Goal: Information Seeking & Learning: Check status

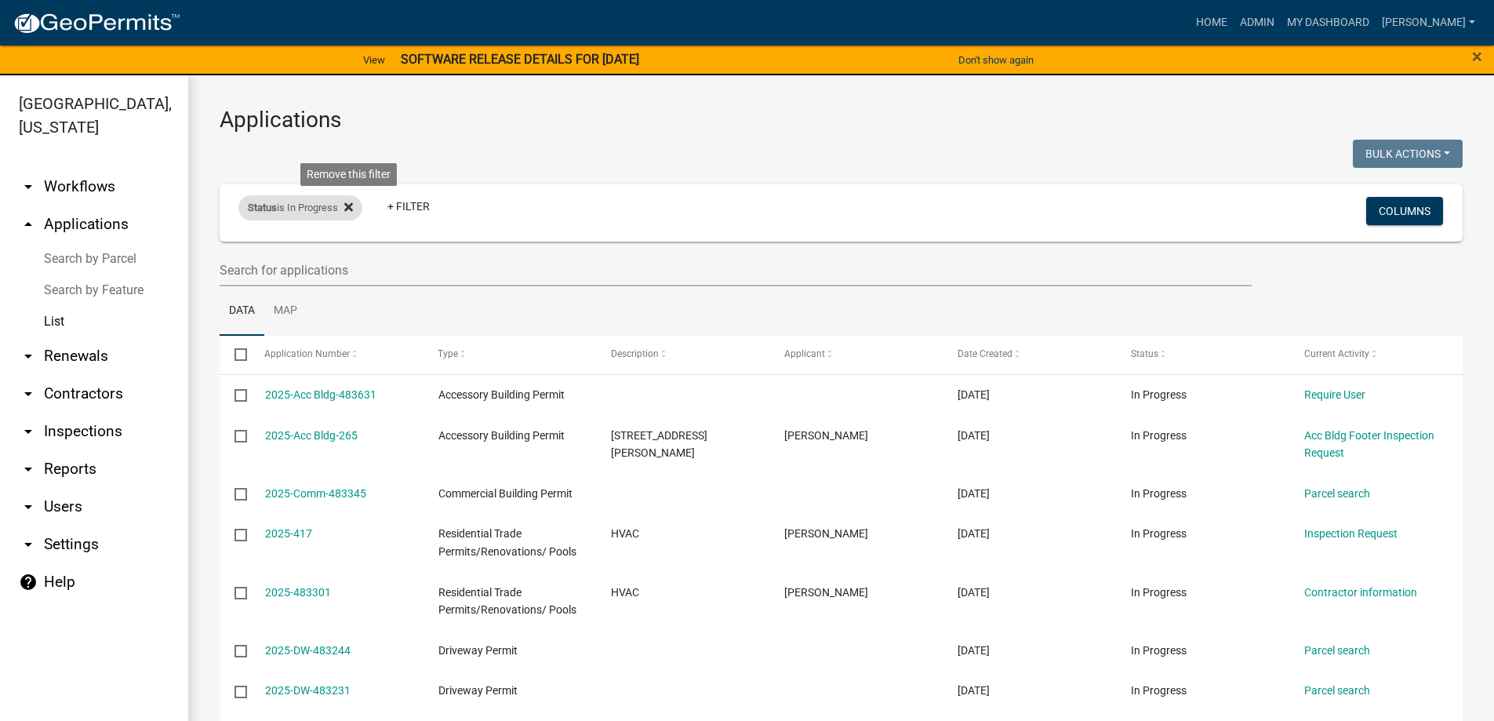
click at [349, 205] on icon at bounding box center [348, 207] width 9 height 9
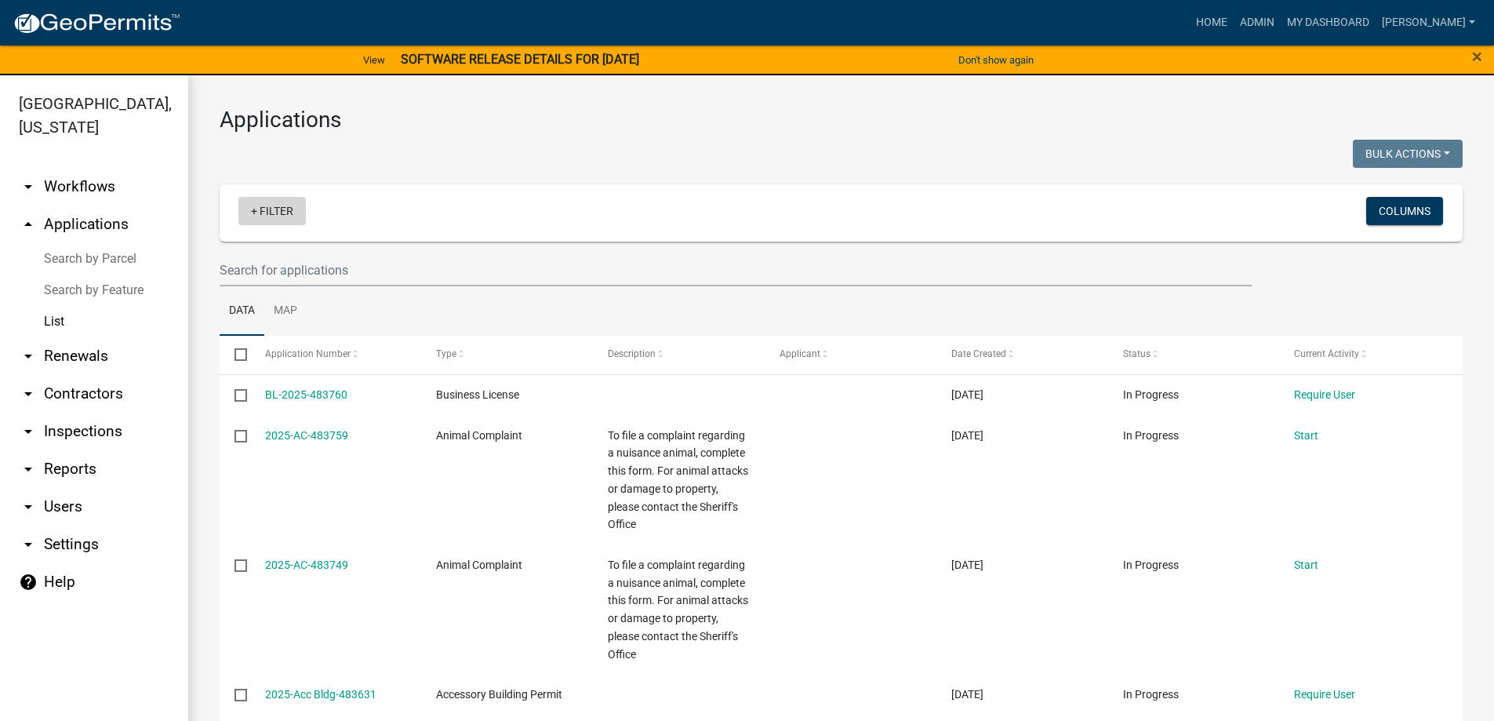
click at [269, 209] on link "+ Filter" at bounding box center [271, 211] width 67 height 28
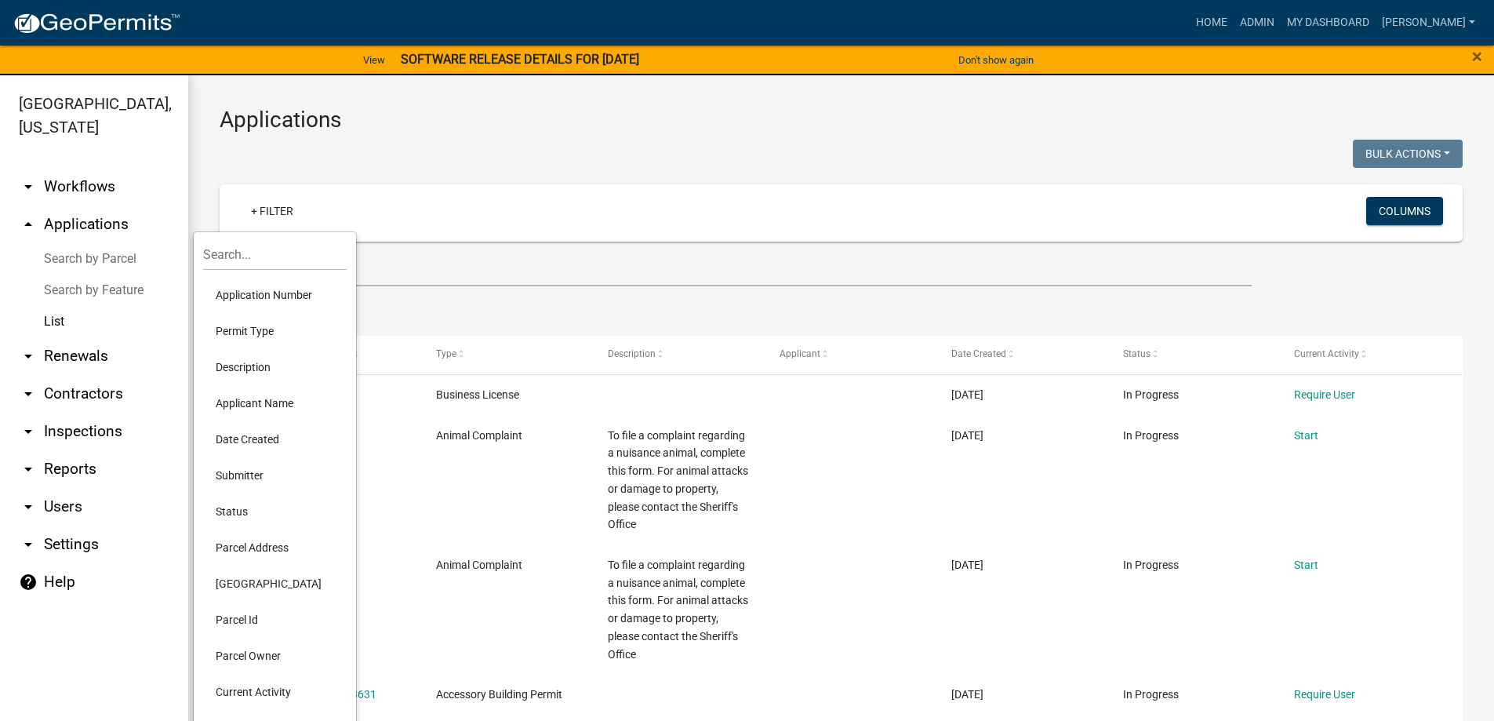
click at [262, 323] on li "Permit Type" at bounding box center [275, 331] width 144 height 36
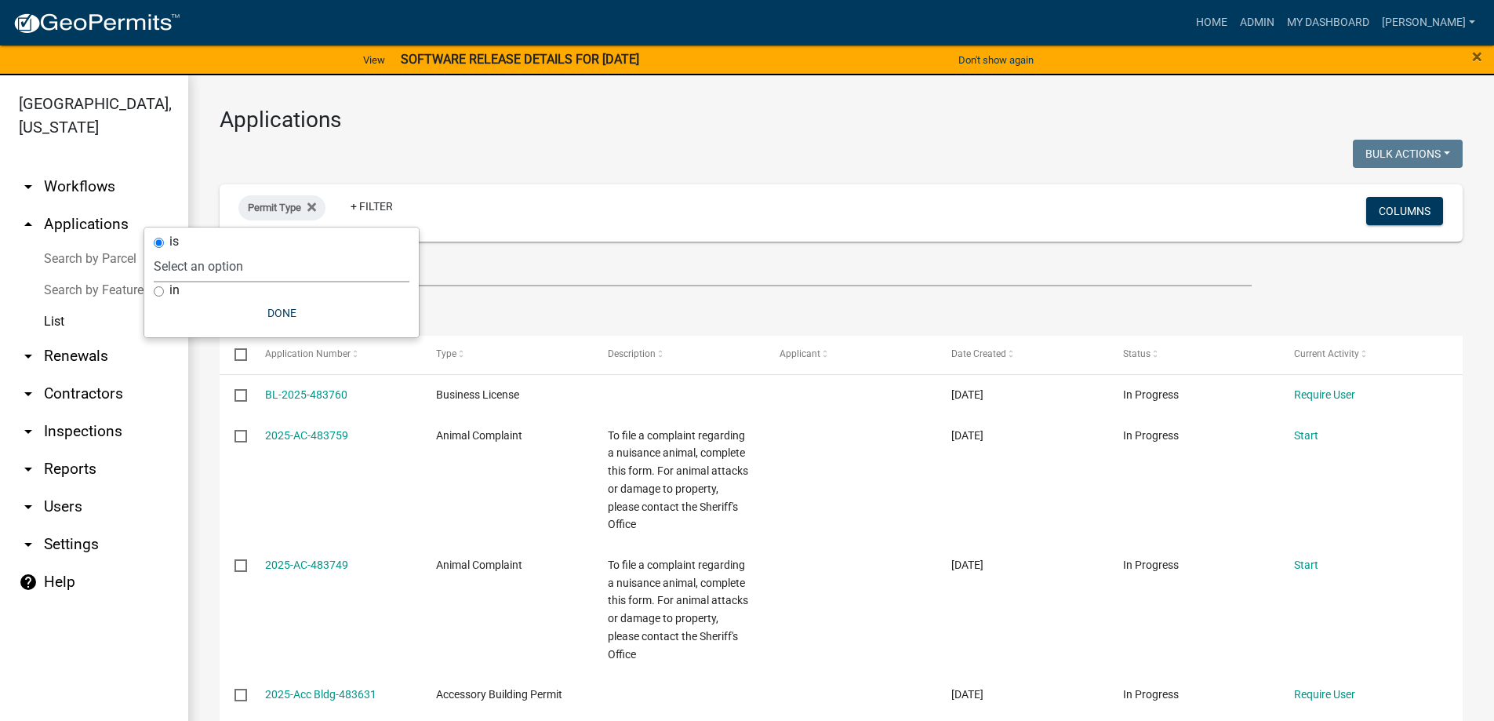
click at [271, 272] on select "Select an option Accessory Building Permit ACO Report Addition Building Permit …" at bounding box center [282, 266] width 256 height 32
select select "bb04d8dc-b4af-4b56-8a86-3020d5ed6478"
click at [224, 250] on select "Select an option Accessory Building Permit ACO Report Addition Building Permit …" at bounding box center [282, 266] width 256 height 32
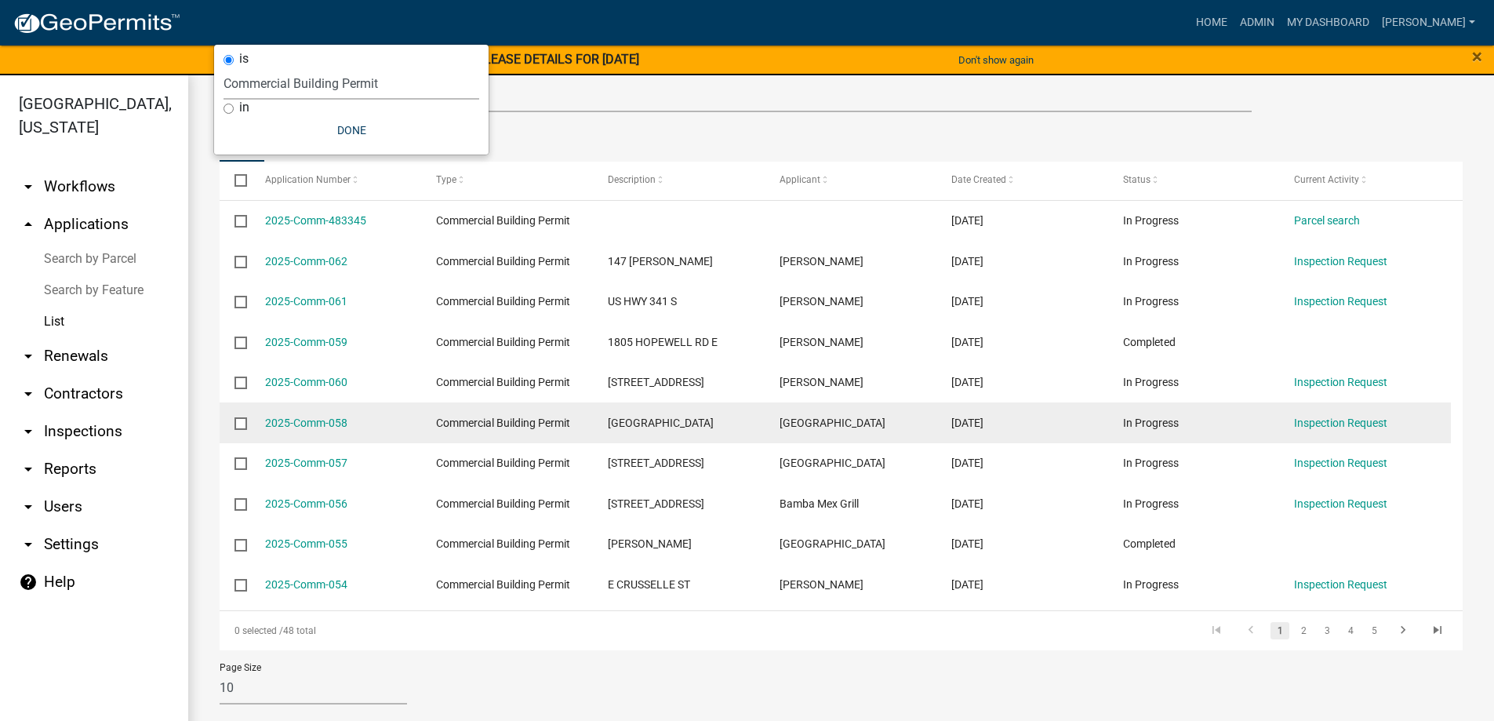
scroll to position [183, 0]
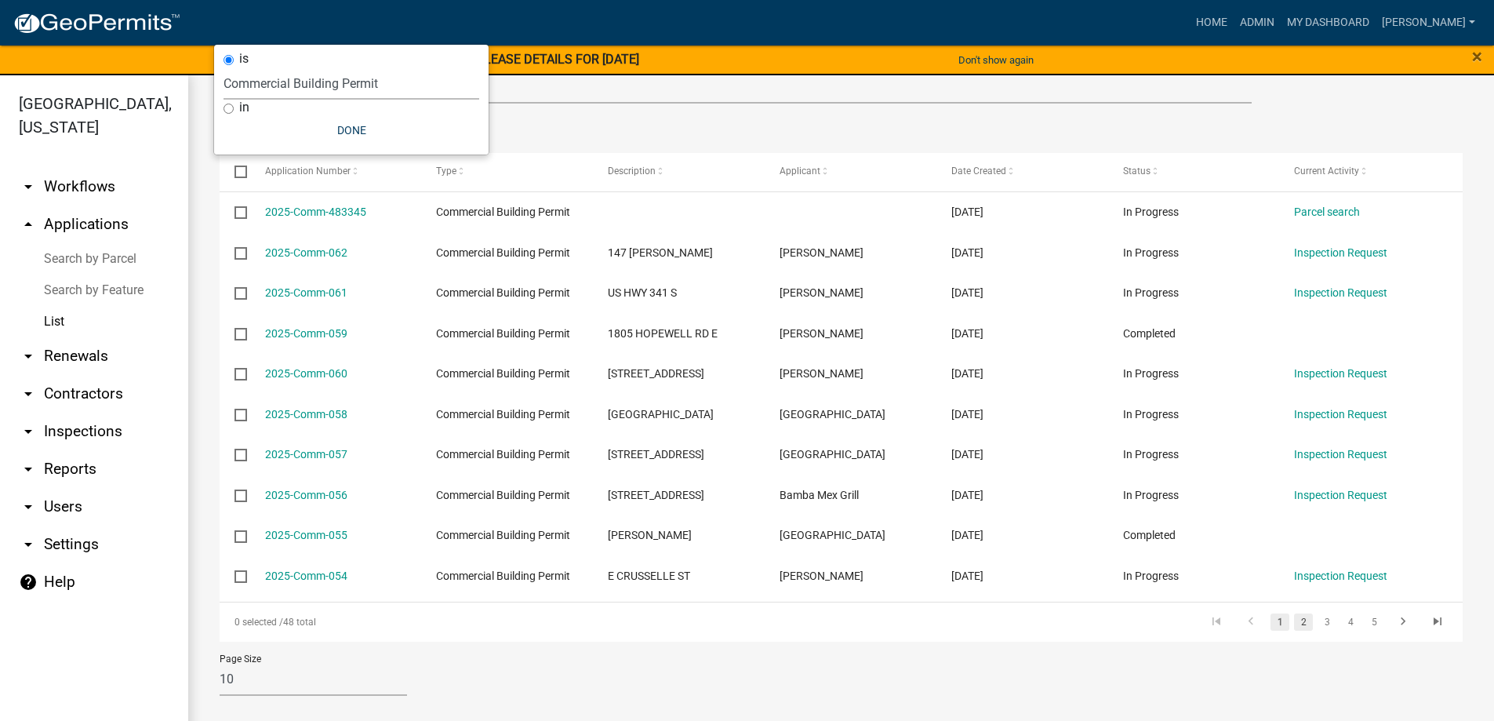
click at [1296, 626] on link "2" at bounding box center [1303, 621] width 19 height 17
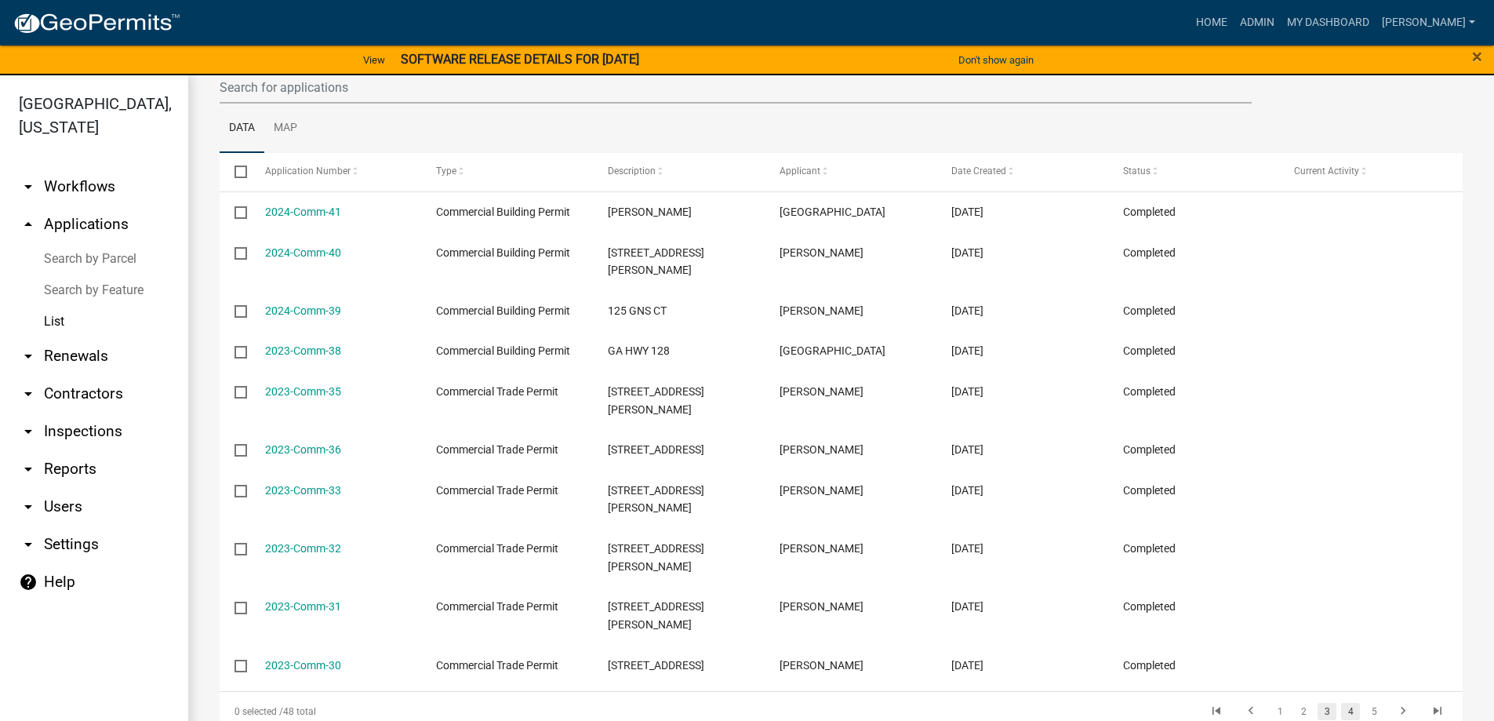
click at [1341, 703] on link "4" at bounding box center [1350, 711] width 19 height 17
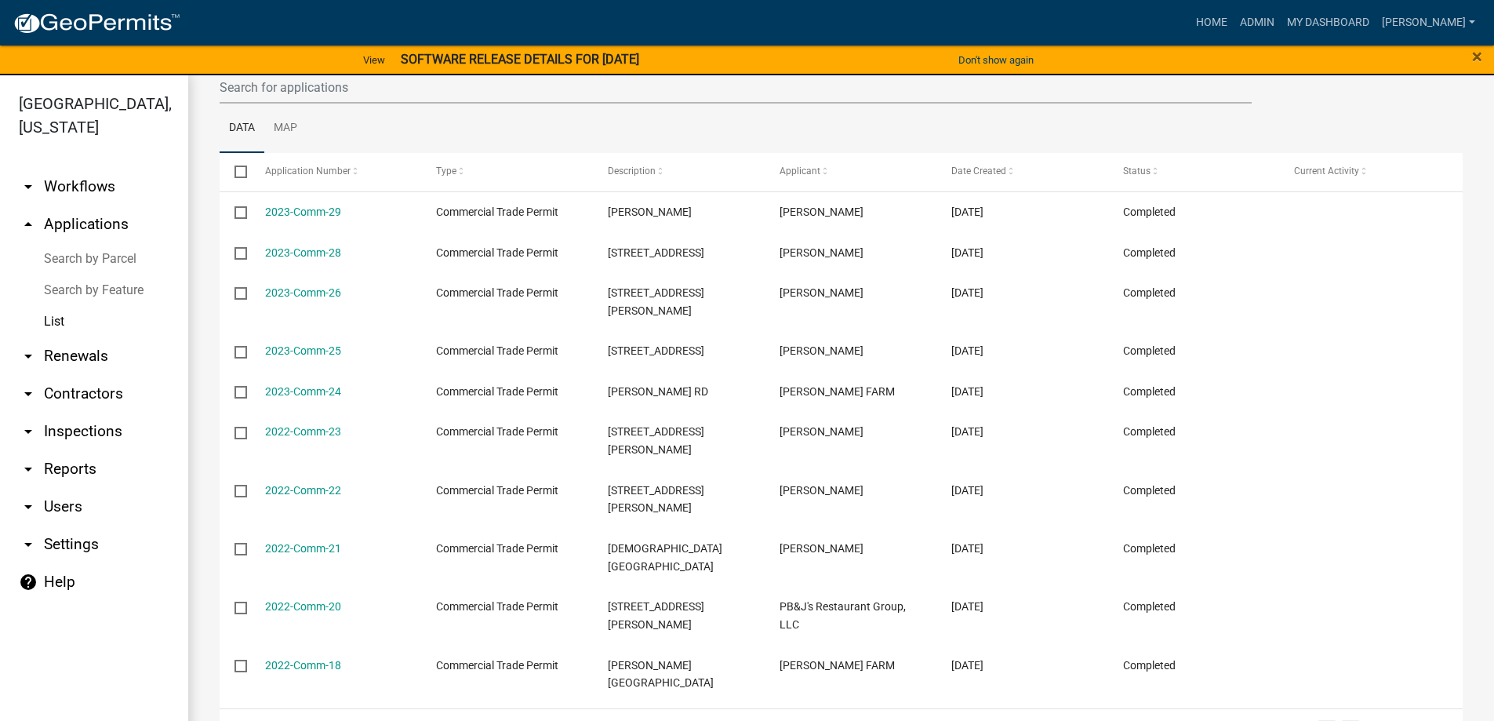
click at [1321, 720] on link "3" at bounding box center [1327, 728] width 19 height 17
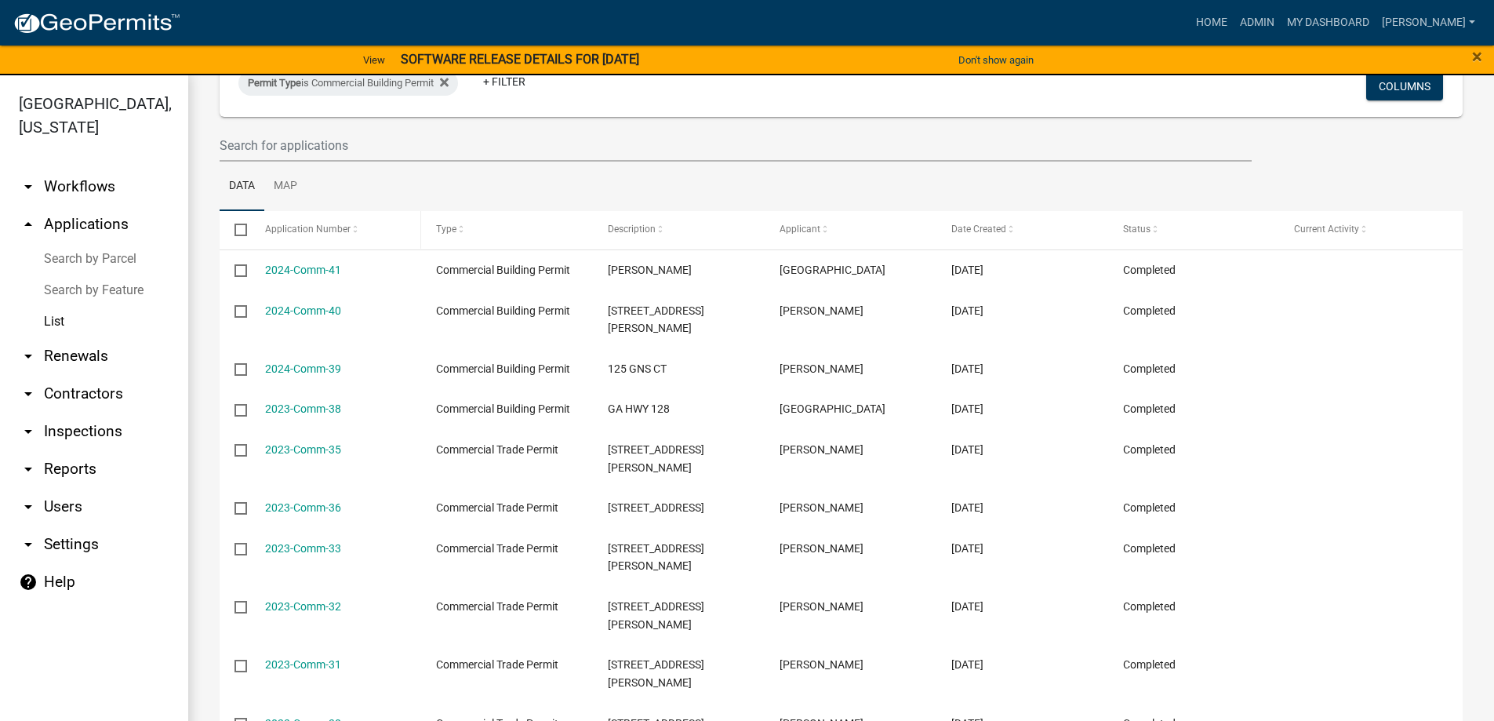
scroll to position [26, 0]
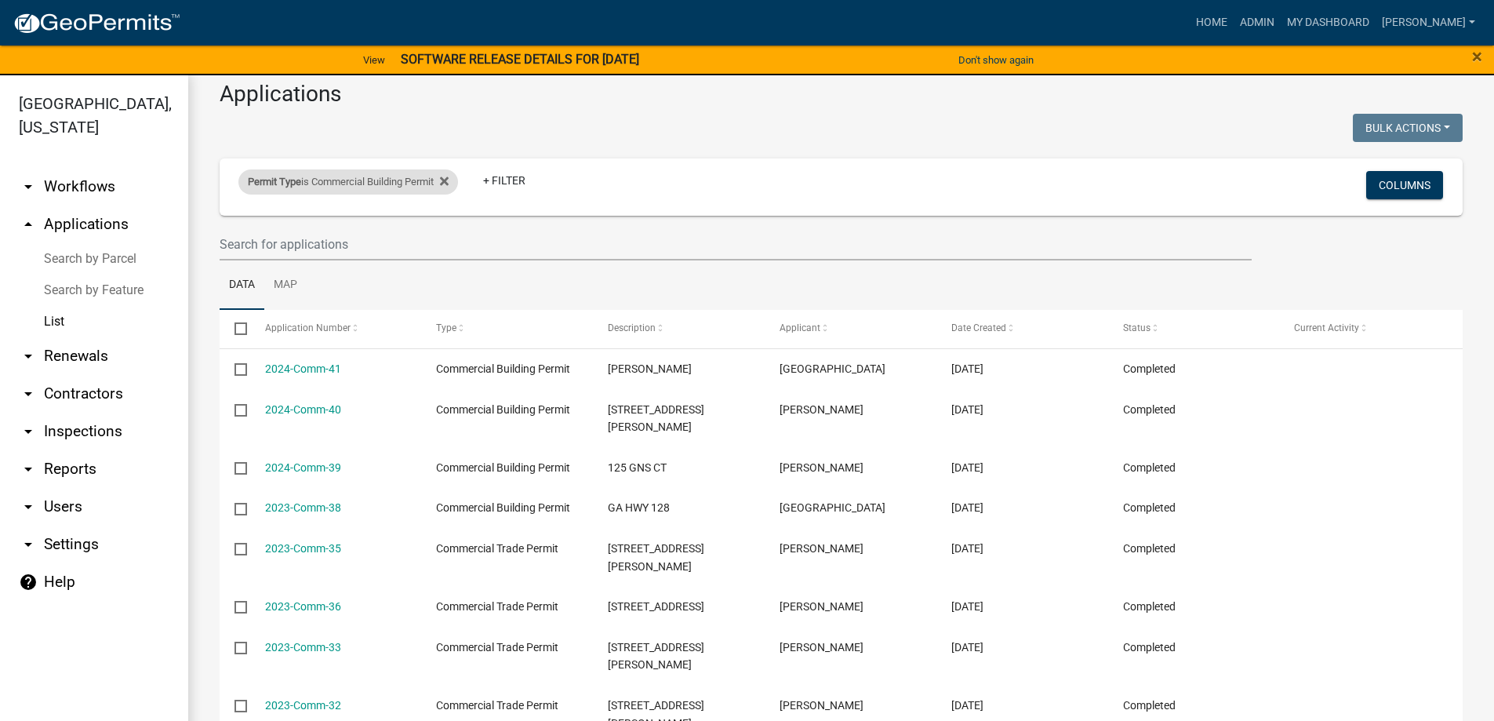
click at [456, 183] on div "Permit Type is Commercial Building Permit" at bounding box center [348, 181] width 220 height 25
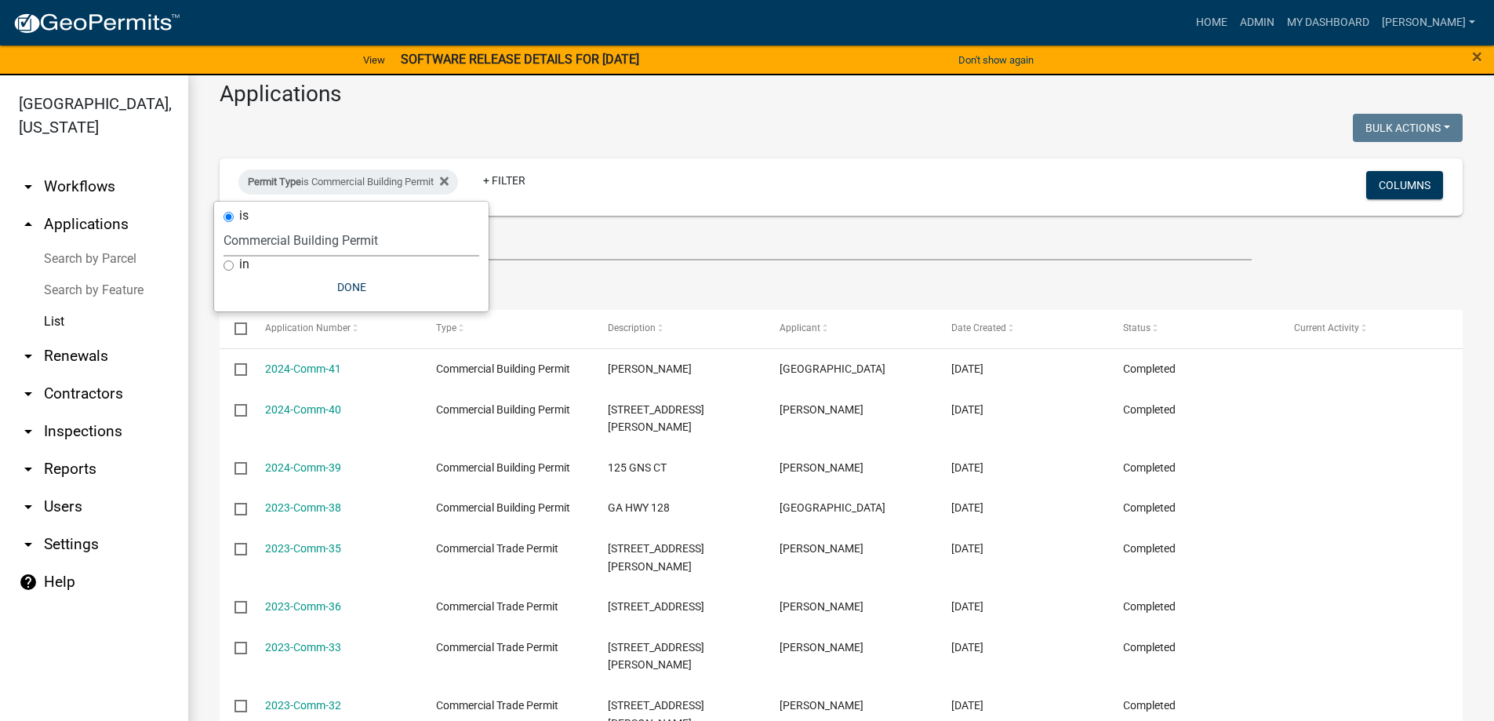
click at [382, 241] on select "Select an option Accessory Building Permit ACO Report Addition Building Permit …" at bounding box center [352, 240] width 256 height 32
select select "f4540a08-c979-4261-bb88-a35e657901d0"
click at [250, 224] on select "Select an option Accessory Building Permit ACO Report Addition Building Permit …" at bounding box center [352, 240] width 256 height 32
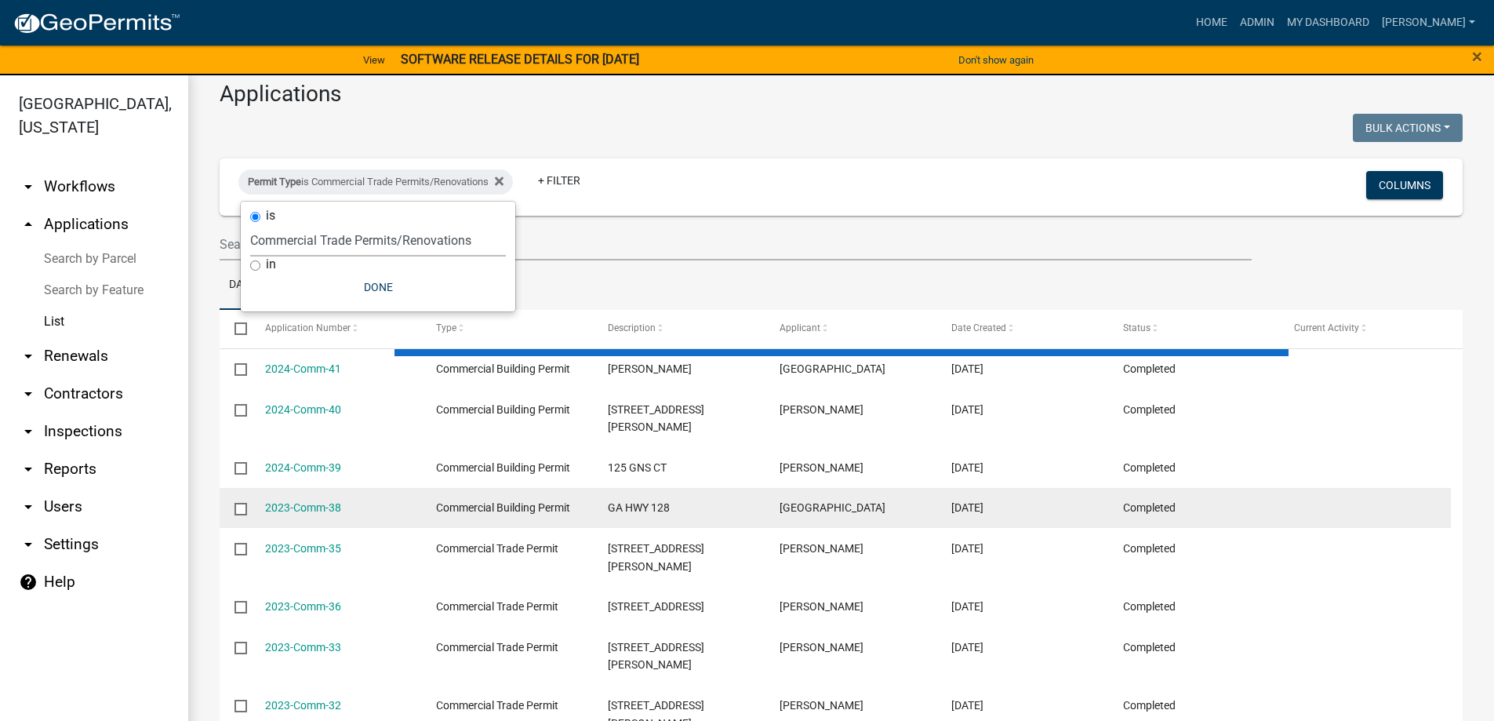
scroll to position [0, 0]
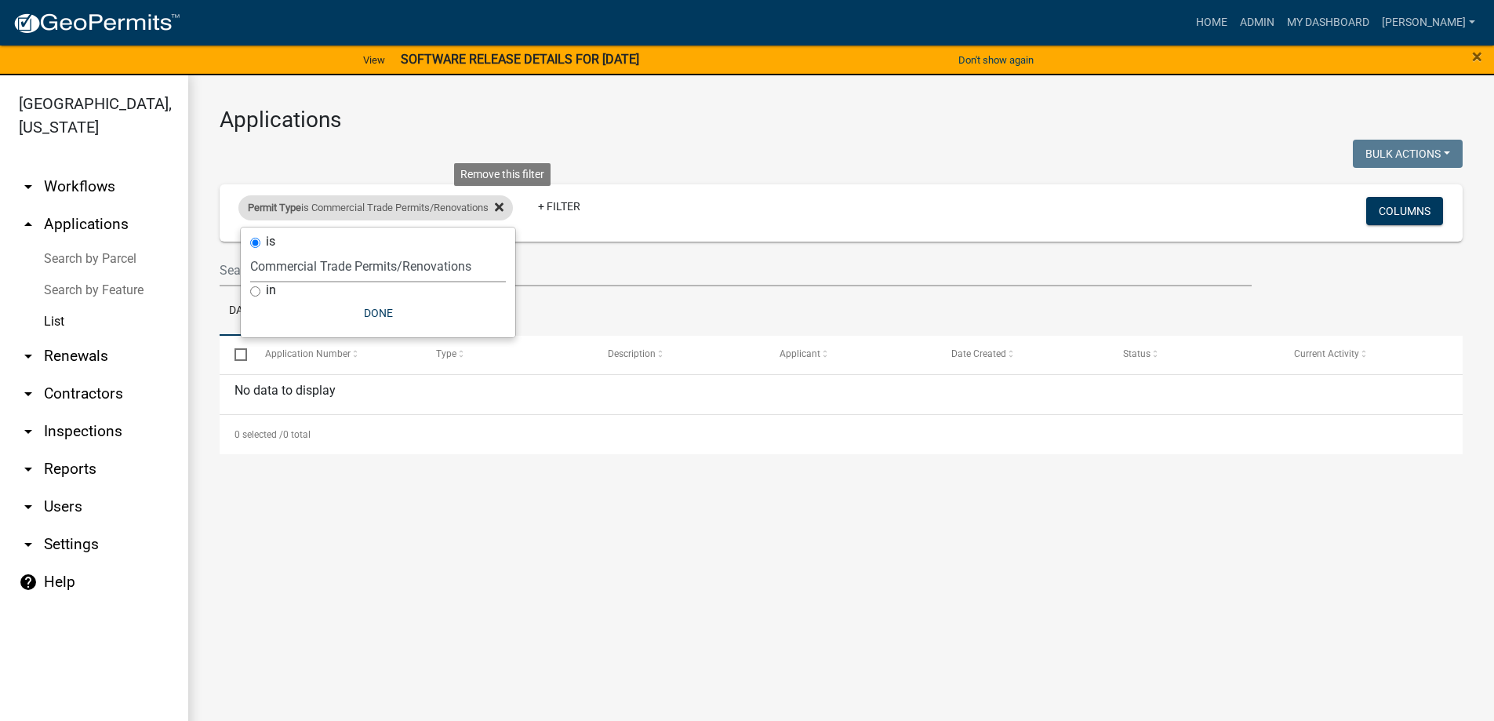
click at [503, 204] on icon at bounding box center [499, 207] width 9 height 9
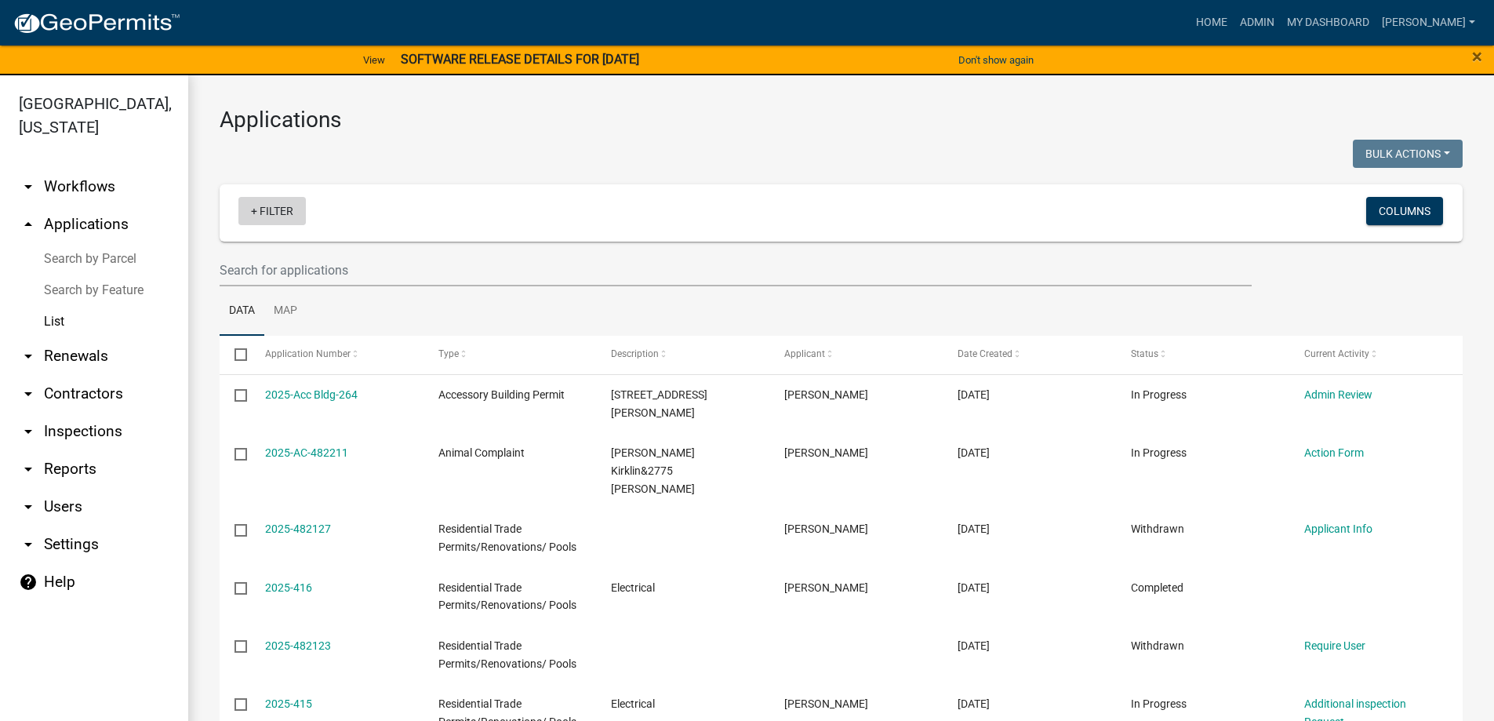
click at [268, 219] on link "+ Filter" at bounding box center [271, 211] width 67 height 28
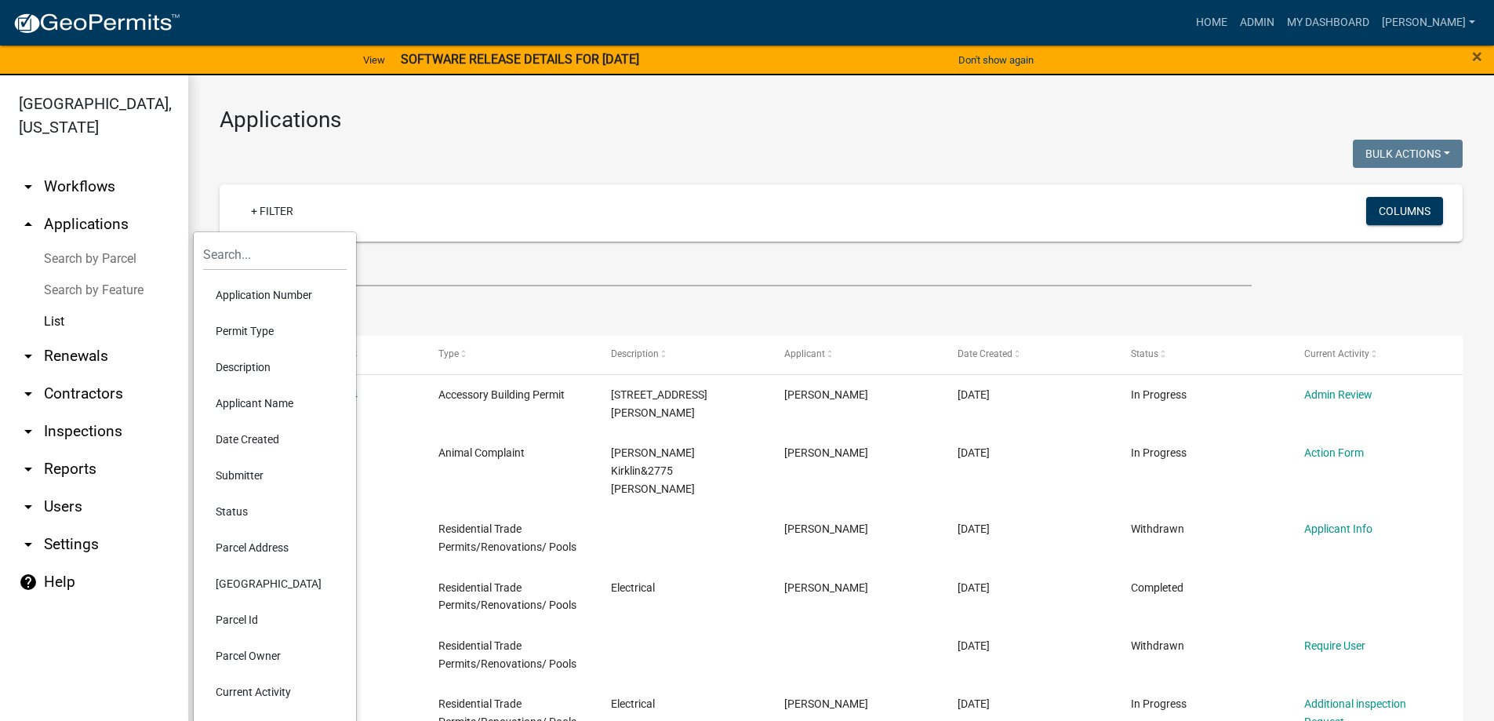
click at [256, 329] on li "Permit Type" at bounding box center [275, 331] width 144 height 36
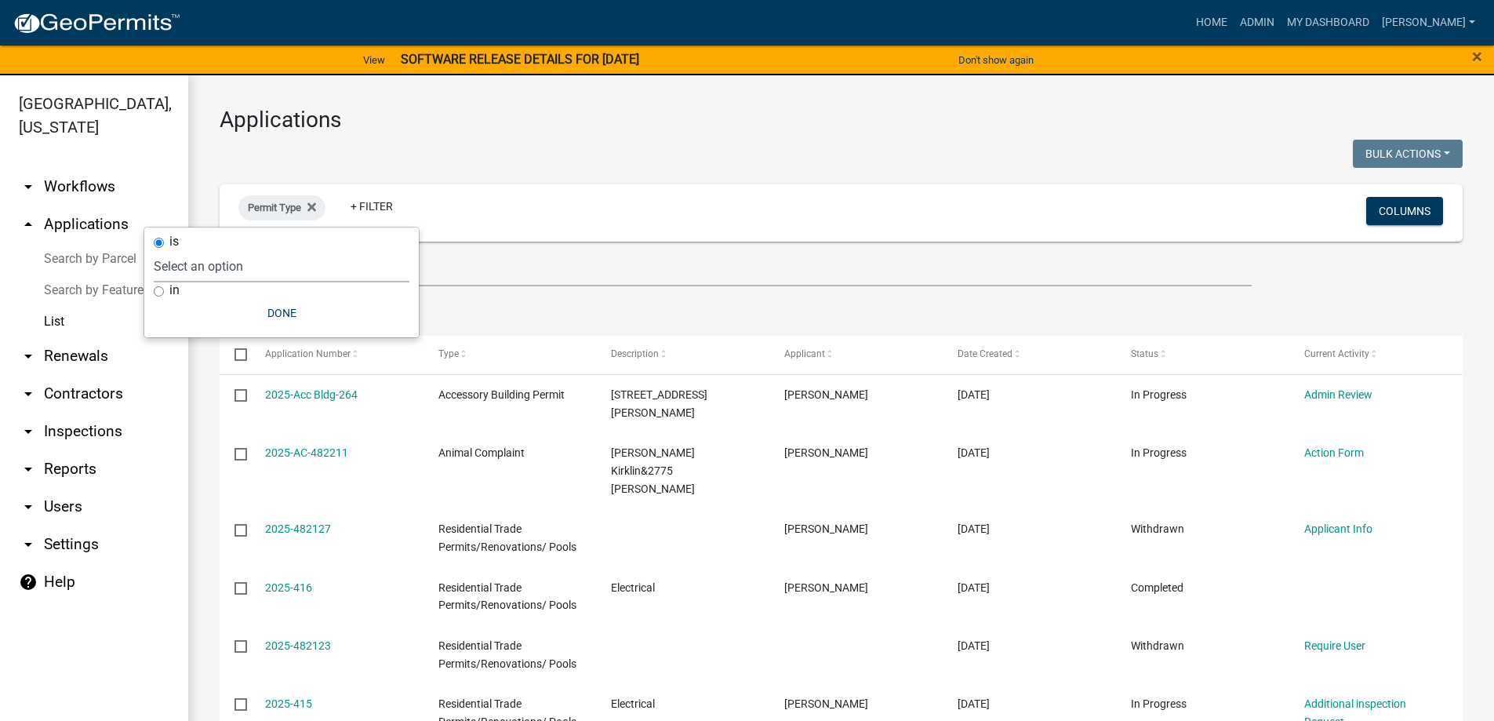
click at [261, 265] on select "Select an option Accessory Building Permit ACO Report Addition Building Permit …" at bounding box center [282, 266] width 256 height 32
select select "bb04d8dc-b4af-4b56-8a86-3020d5ed6478"
click at [224, 250] on select "Select an option Accessory Building Permit ACO Report Addition Building Permit …" at bounding box center [282, 266] width 256 height 32
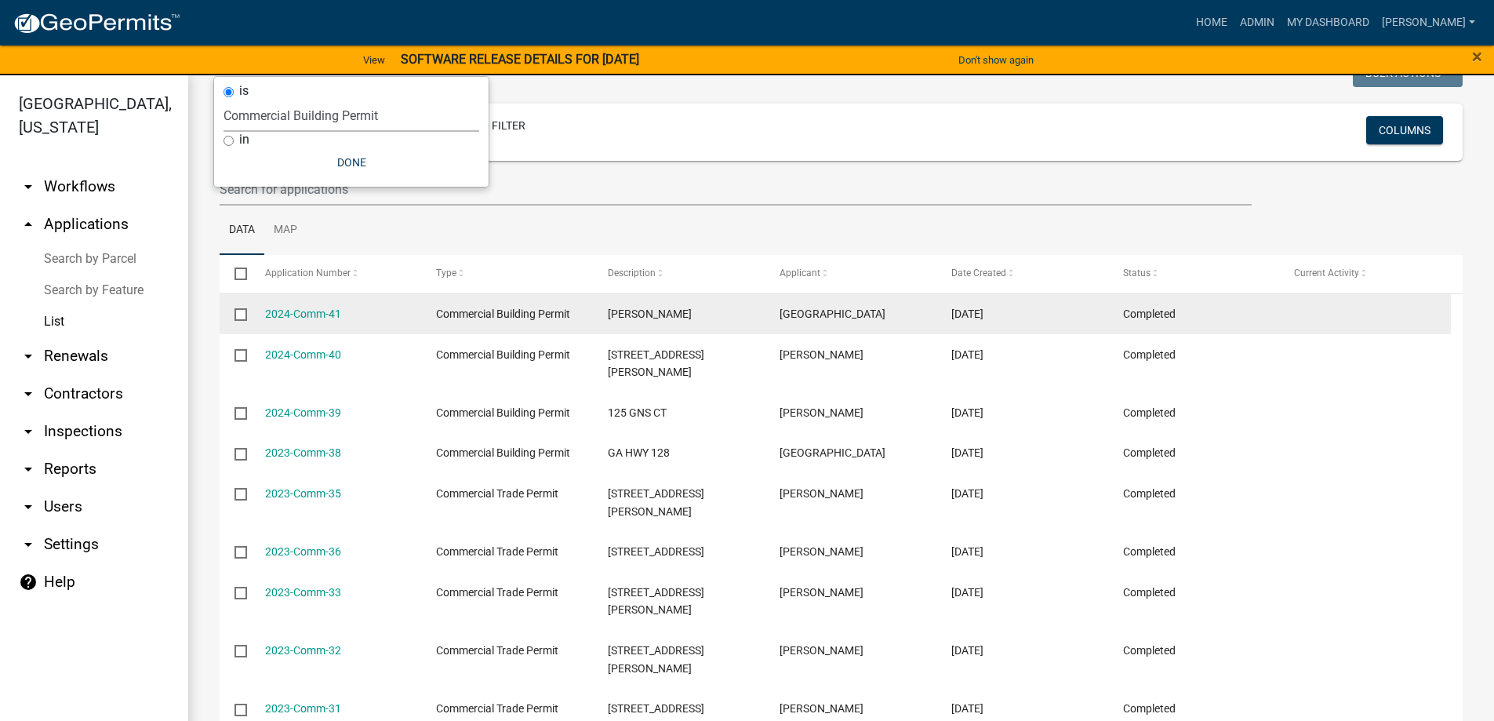
scroll to position [157, 0]
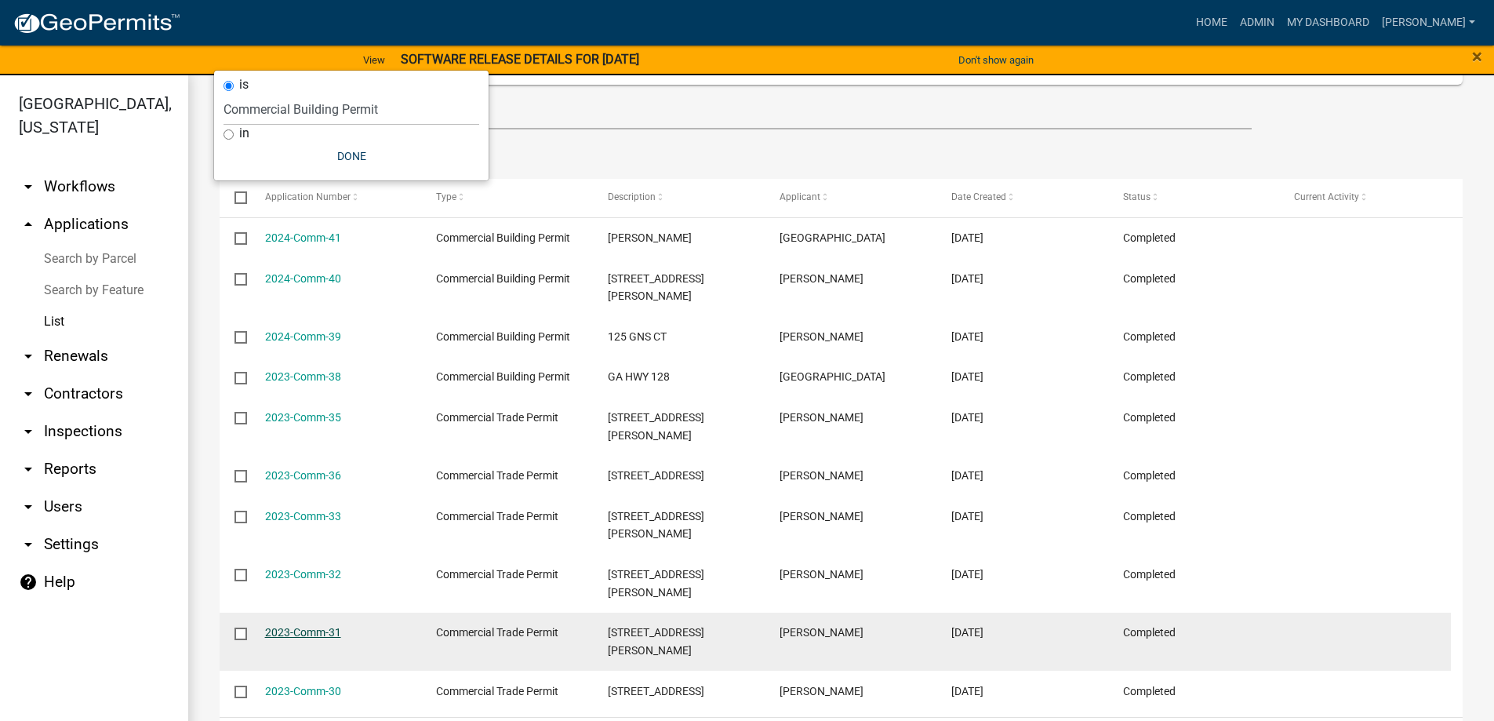
click at [309, 626] on link "2023-Comm-31" at bounding box center [303, 632] width 76 height 13
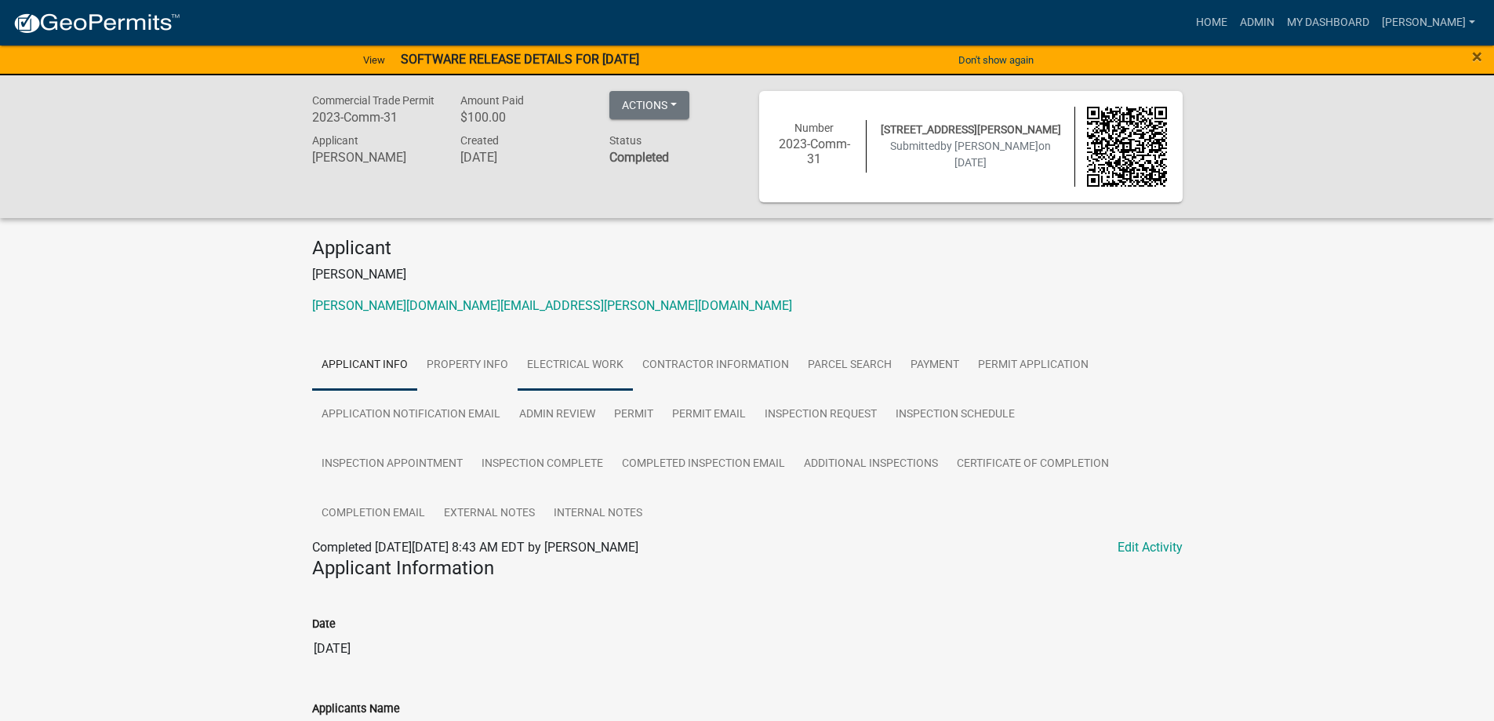
click at [589, 366] on link "Electrical Work" at bounding box center [575, 365] width 115 height 50
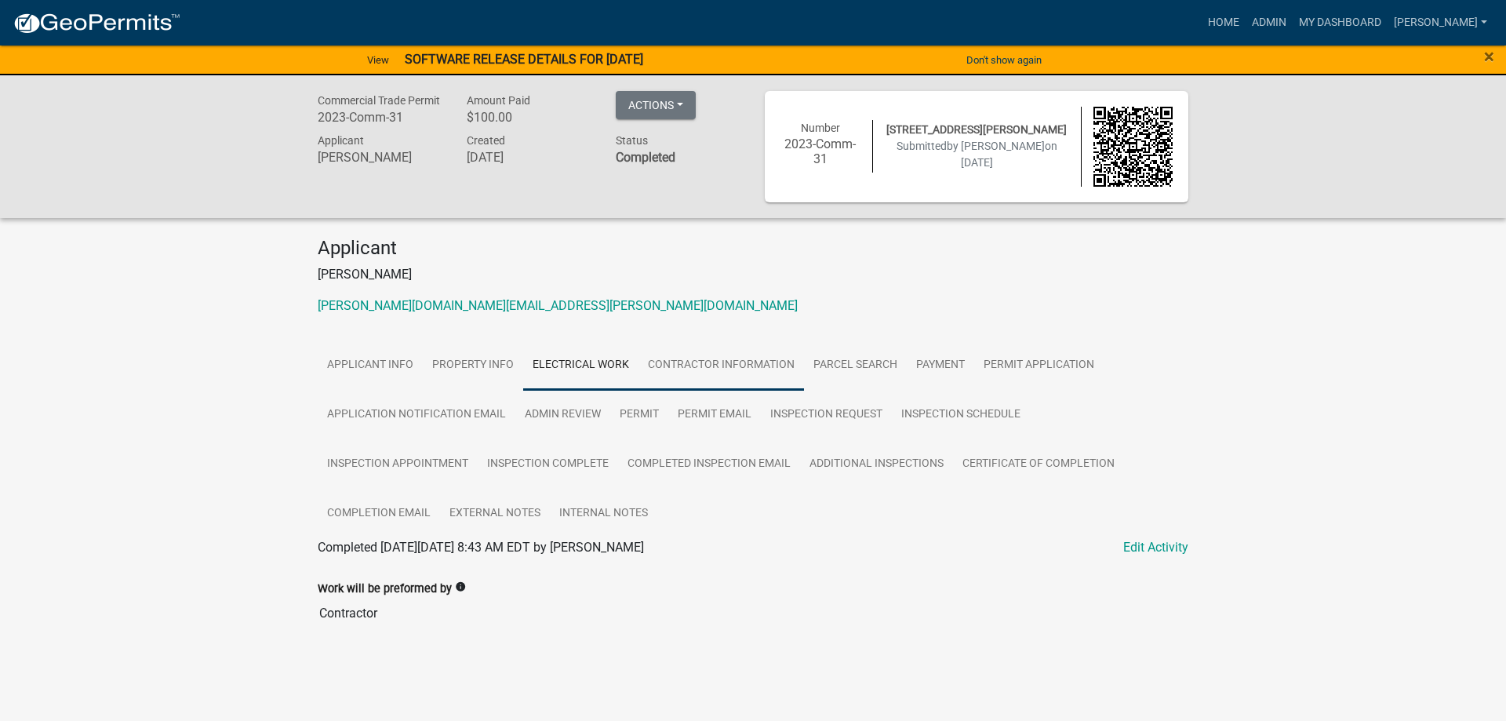
click at [717, 363] on link "Contractor information" at bounding box center [720, 365] width 165 height 50
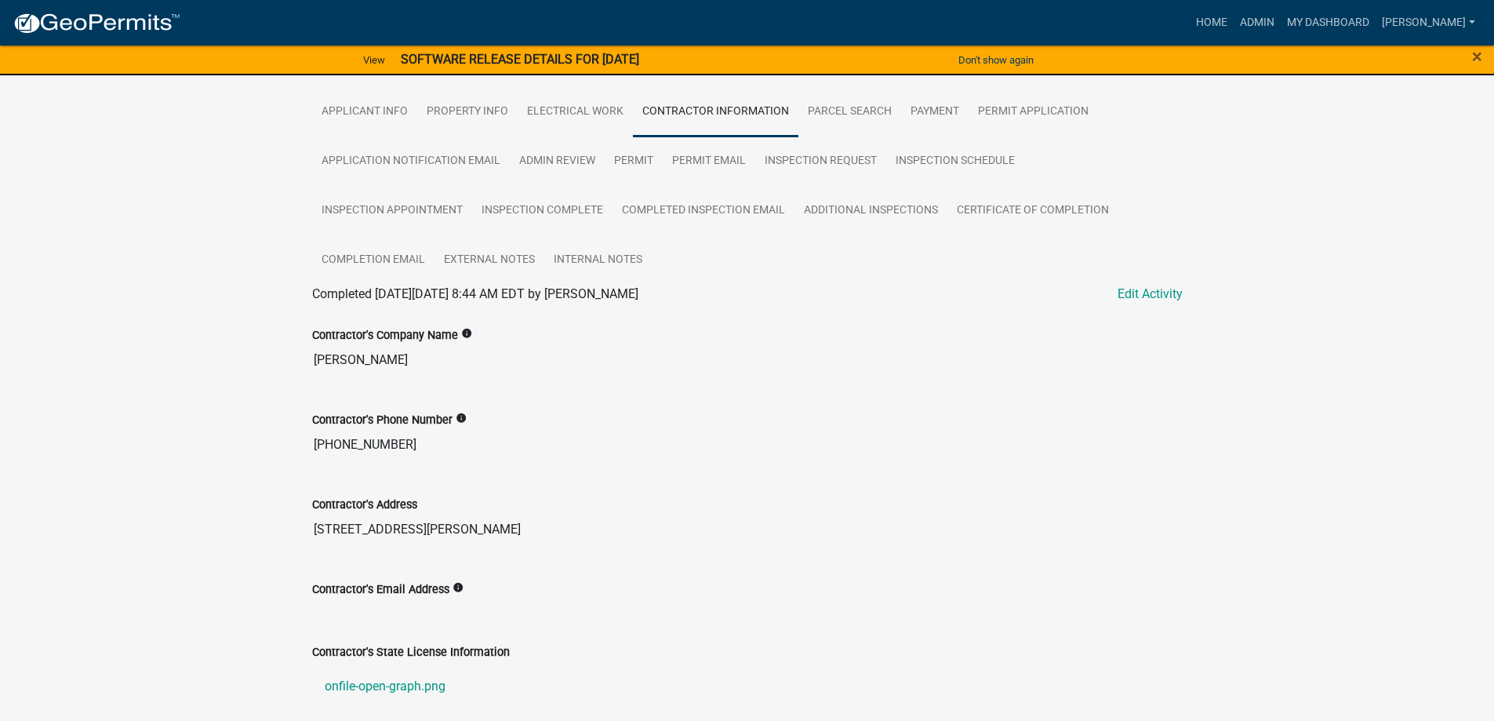
scroll to position [90, 0]
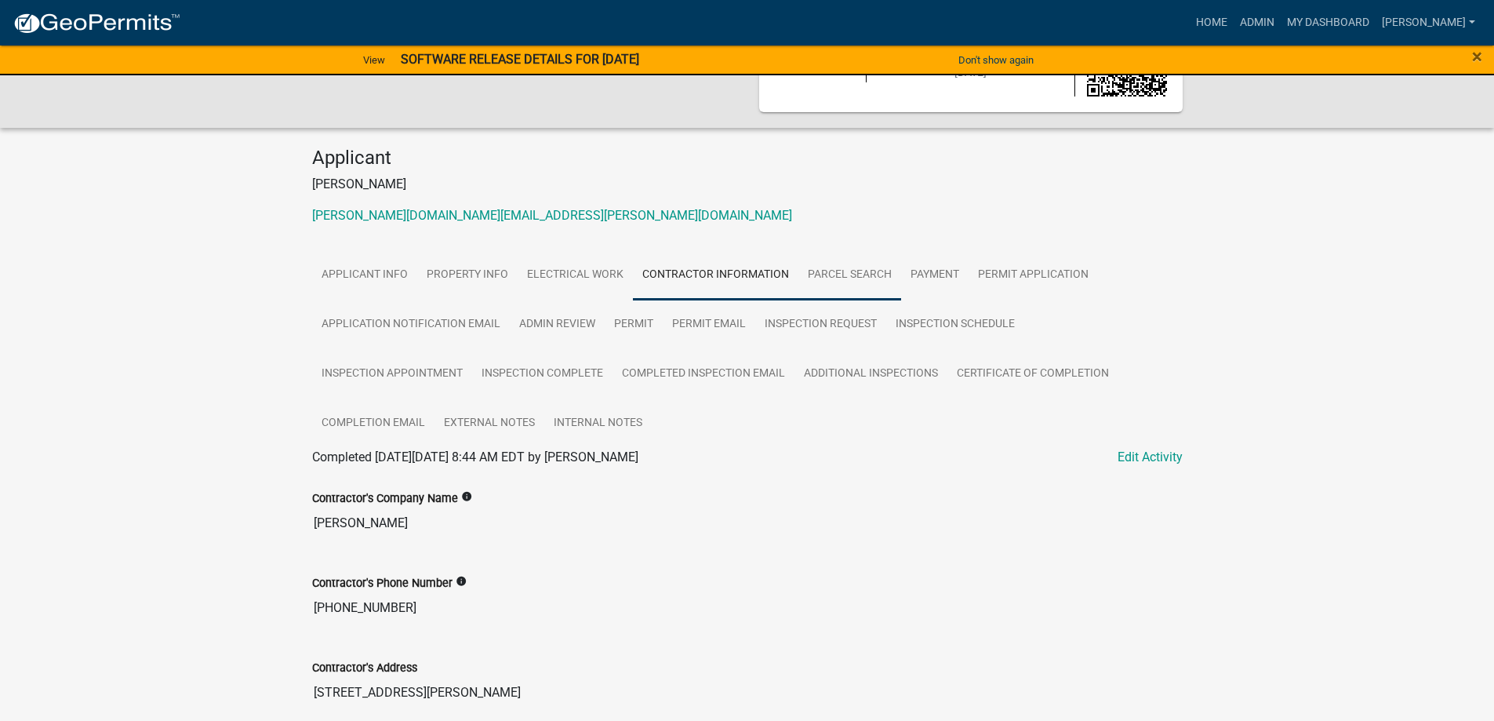
click at [849, 266] on link "Parcel search" at bounding box center [849, 275] width 103 height 50
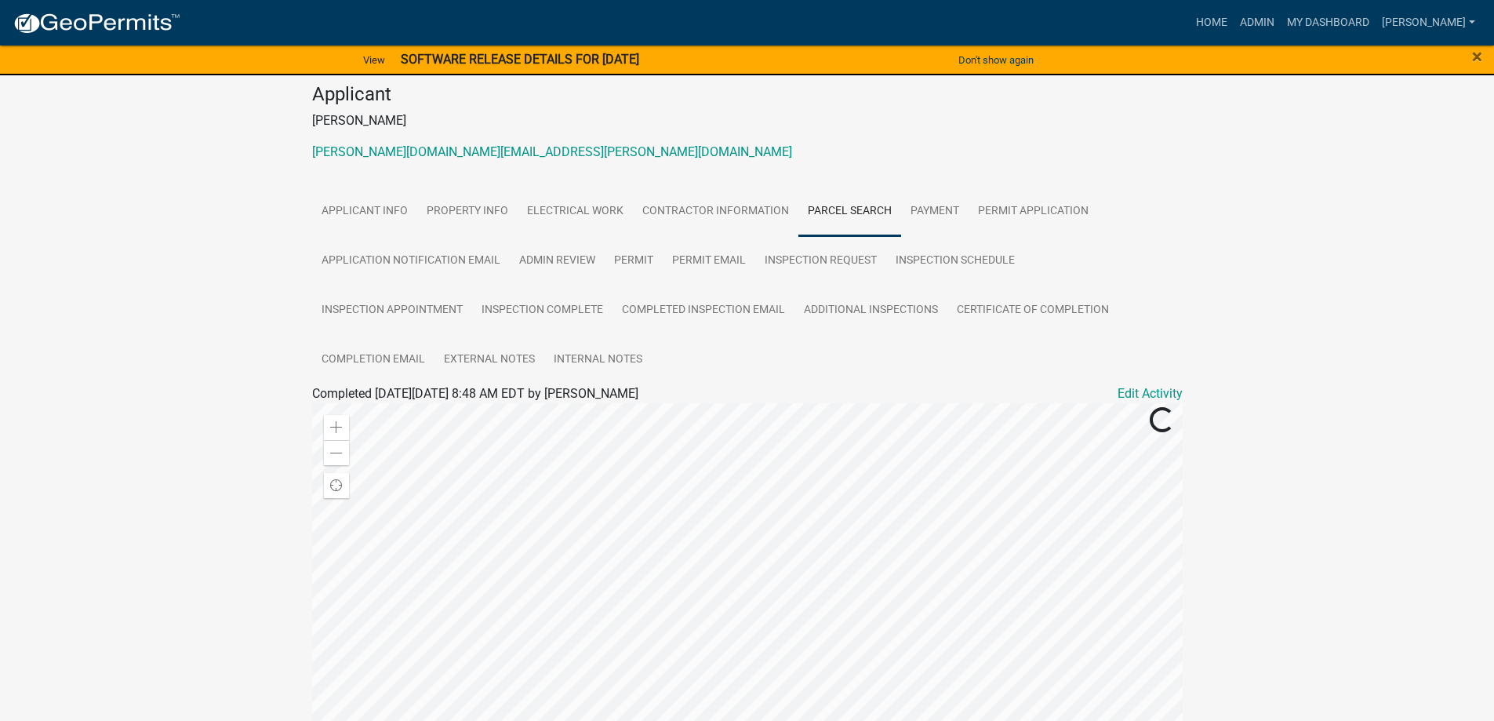
scroll to position [235, 0]
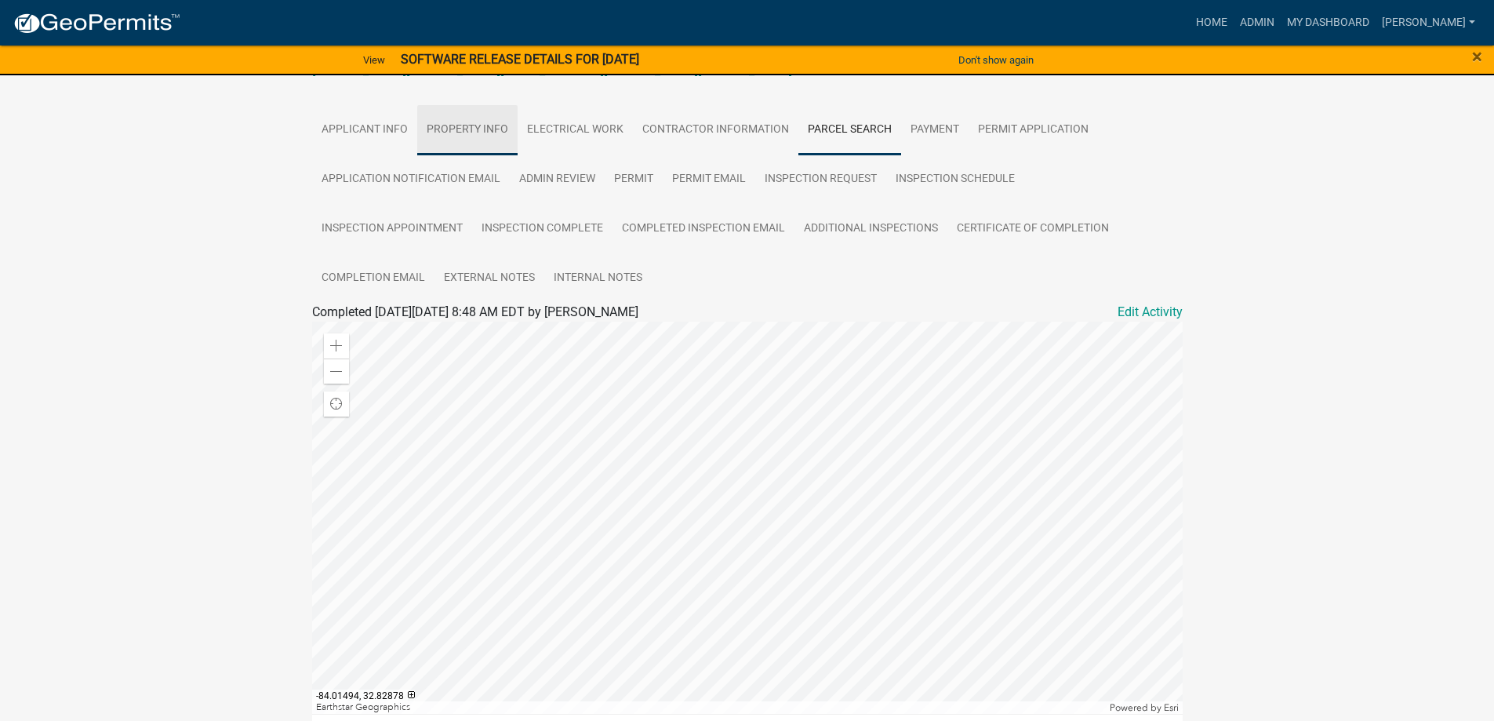
click at [473, 120] on link "Property Info" at bounding box center [467, 130] width 100 height 50
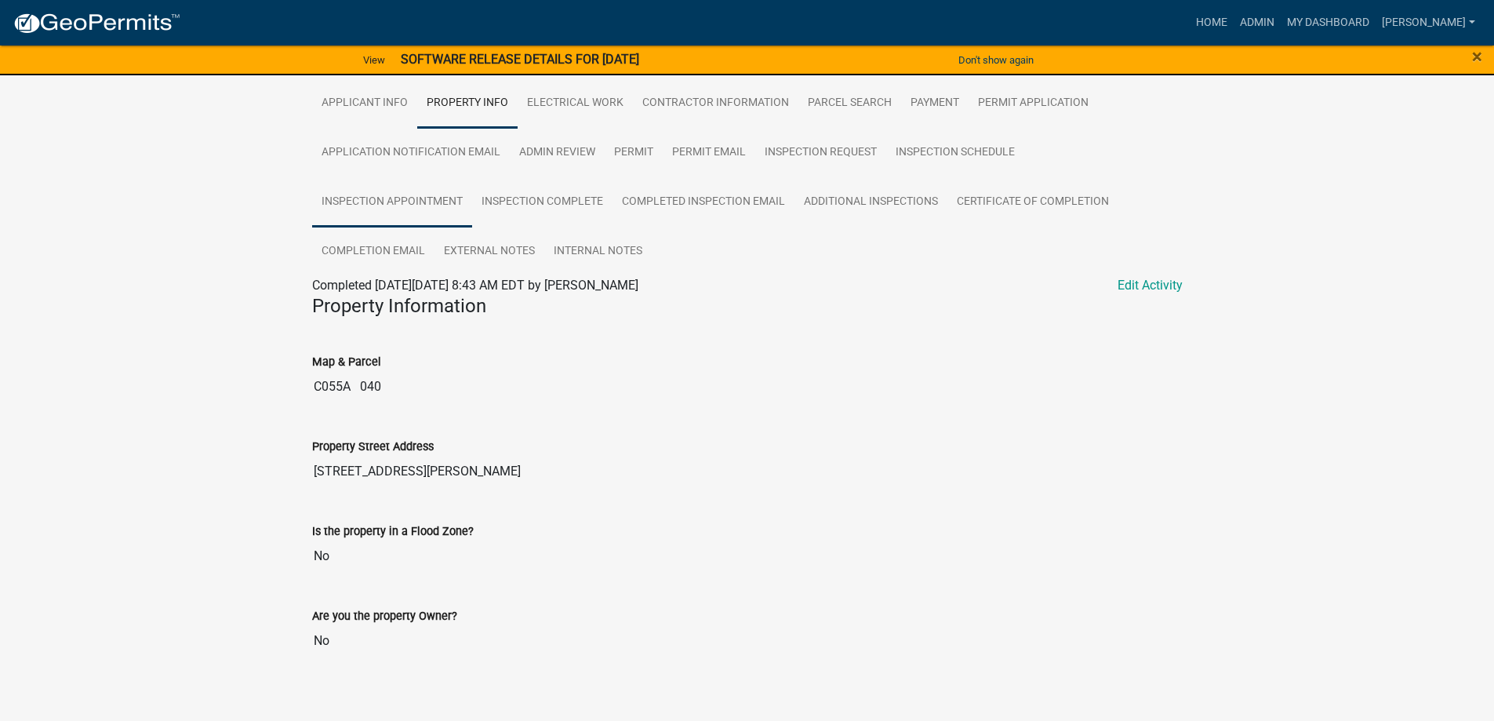
scroll to position [276, 0]
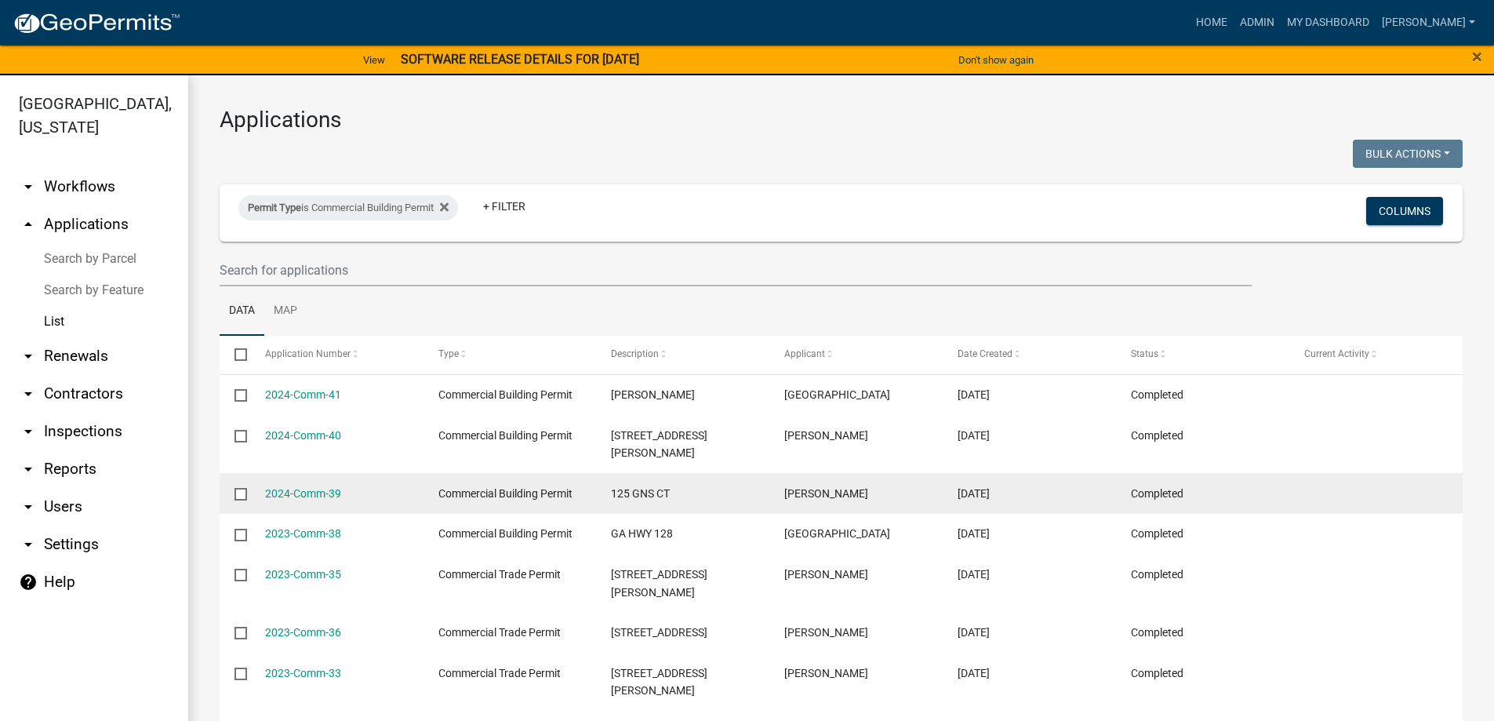
scroll to position [183, 0]
